Goal: Task Accomplishment & Management: Manage account settings

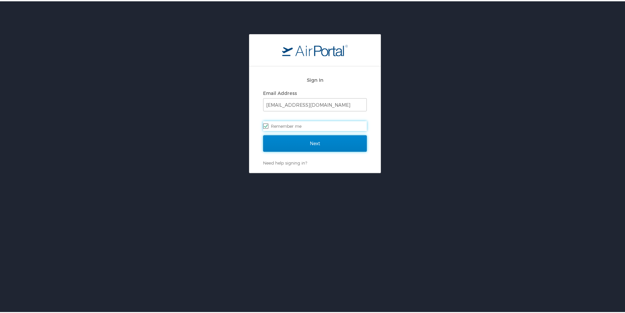
click at [312, 143] on input "Next" at bounding box center [315, 142] width 104 height 16
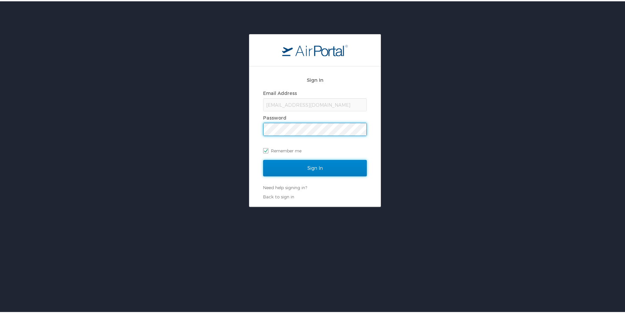
click at [324, 164] on input "Sign In" at bounding box center [315, 166] width 104 height 16
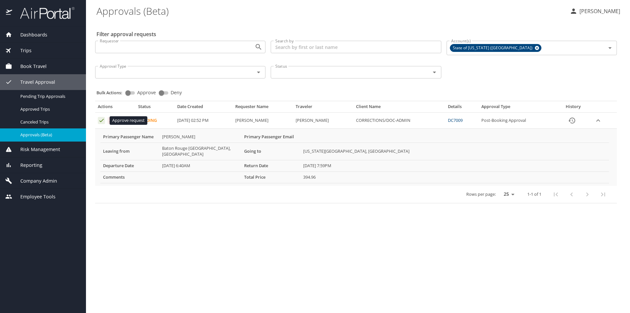
click at [99, 121] on icon "Approval table" at bounding box center [101, 120] width 6 height 6
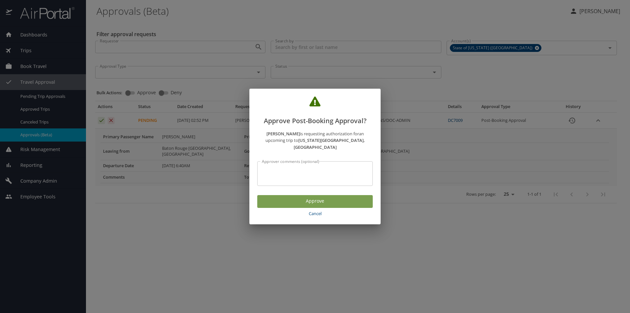
click at [298, 197] on span "Approve" at bounding box center [314, 201] width 105 height 8
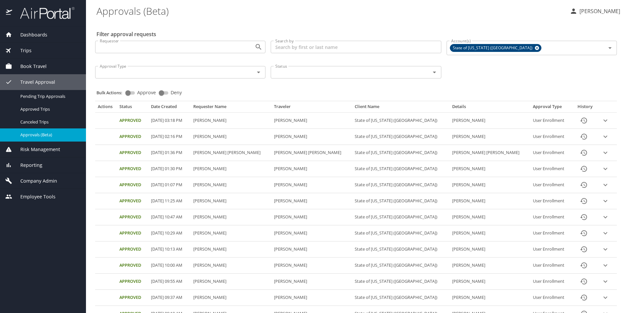
click at [302, 49] on input "Search by" at bounding box center [356, 47] width 170 height 12
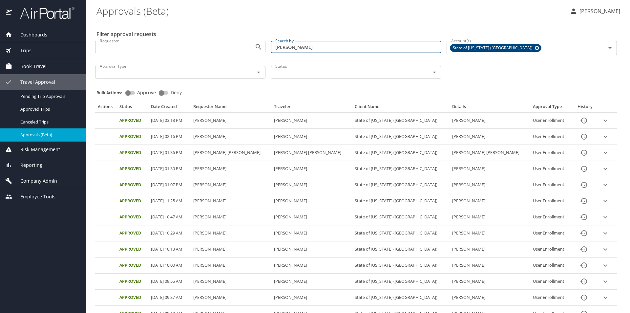
type input "harvey"
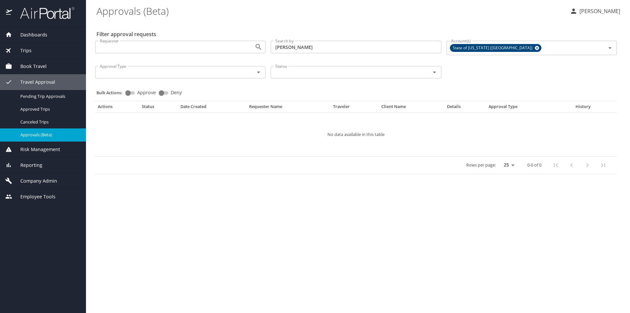
click at [27, 51] on span "Trips" at bounding box center [21, 50] width 19 height 7
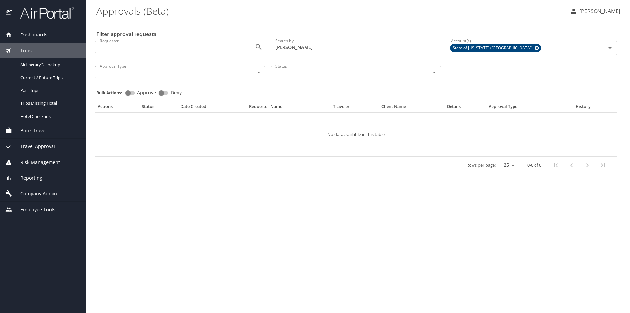
click at [38, 37] on span "Dashboards" at bounding box center [29, 34] width 35 height 7
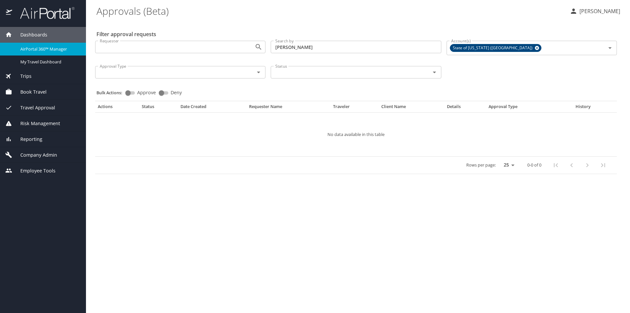
click at [40, 51] on span "AirPortal 360™ Manager" at bounding box center [49, 49] width 58 height 6
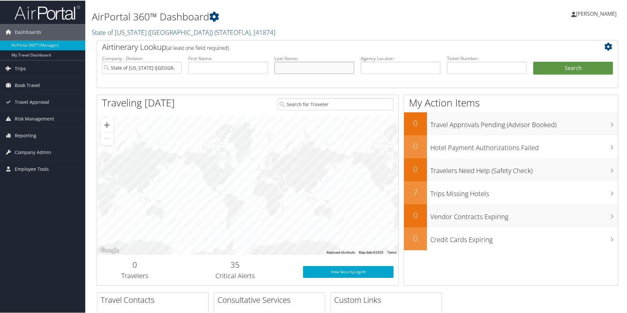
click at [317, 66] on input "text" at bounding box center [315, 67] width 80 height 12
type input "harvey"
click at [533, 61] on button "Search" at bounding box center [573, 67] width 80 height 13
